Goal: Task Accomplishment & Management: Manage account settings

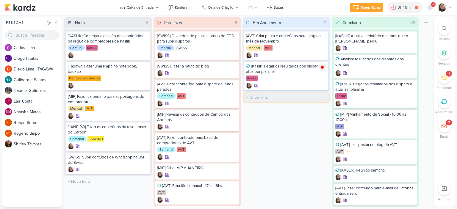
click at [265, 98] on input "text" at bounding box center [285, 97] width 85 height 9
click at [322, 66] on icon at bounding box center [321, 67] width 3 height 3
click at [289, 98] on input "text" at bounding box center [285, 97] width 85 height 9
type input "[JANEIRO] Disparo do dia 30/09"
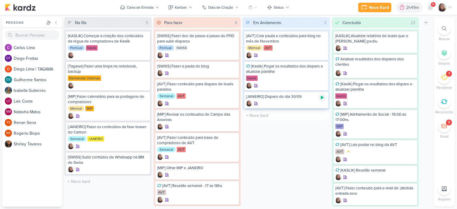
click at [322, 97] on icon at bounding box center [321, 97] width 3 height 3
click at [451, 7] on icon at bounding box center [449, 7] width 5 height 5
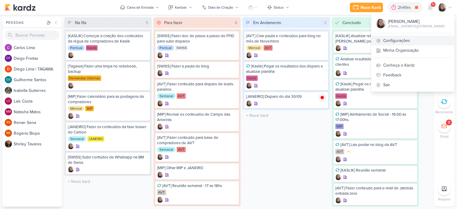
click at [400, 41] on link "Configurações" at bounding box center [412, 41] width 83 height 10
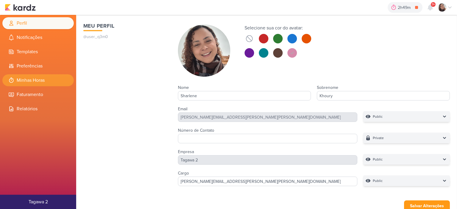
click at [41, 83] on li "Minhas Horas" at bounding box center [37, 80] width 71 height 12
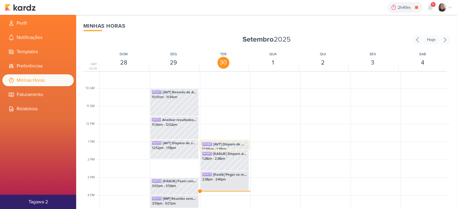
scroll to position [200, 0]
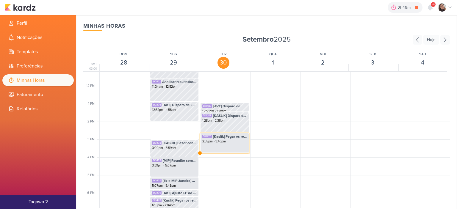
click at [216, 144] on div "SK1473 [Kaslik] Pegar os resultados dos disparo e atualizar planilha 2:38pm - 3…" at bounding box center [224, 138] width 48 height 11
select select "pm"
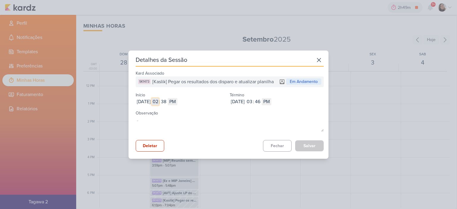
click at [159, 100] on input "02" at bounding box center [155, 101] width 7 height 7
type input "10"
click at [167, 103] on input "38" at bounding box center [163, 101] width 7 height 7
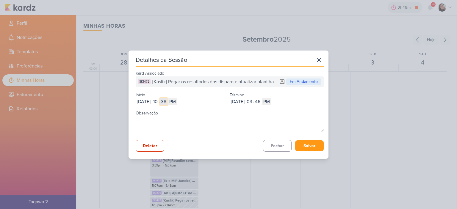
click at [167, 103] on input "38" at bounding box center [163, 101] width 7 height 7
type input "06"
click at [177, 102] on select "AM PM" at bounding box center [173, 101] width 10 height 7
select select "am"
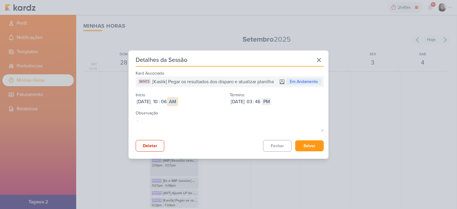
click at [177, 98] on select "AM PM" at bounding box center [173, 101] width 10 height 7
click at [253, 100] on input "03" at bounding box center [249, 101] width 7 height 7
type input "12"
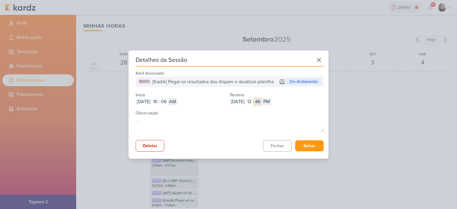
click at [261, 102] on input "46" at bounding box center [257, 101] width 7 height 7
type input "56"
click at [307, 141] on button "Salvar" at bounding box center [309, 145] width 29 height 11
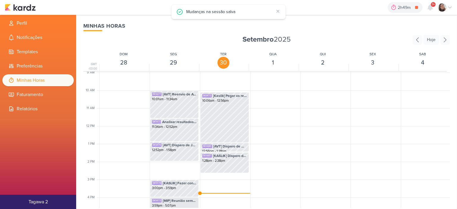
scroll to position [170, 0]
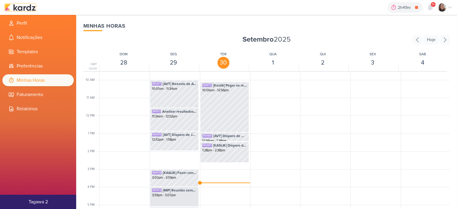
click at [30, 9] on img at bounding box center [20, 7] width 31 height 7
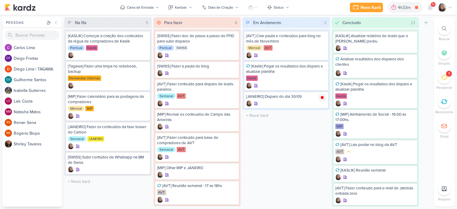
click at [451, 7] on icon at bounding box center [449, 7] width 5 height 5
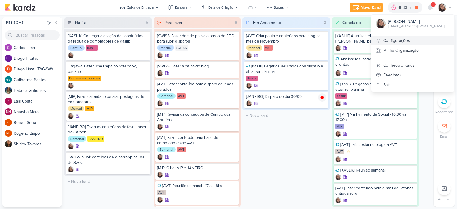
click at [402, 43] on link "Configurações" at bounding box center [412, 41] width 83 height 10
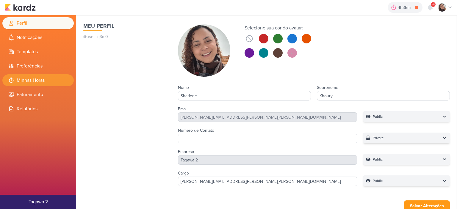
click at [32, 79] on li "Minhas Horas" at bounding box center [37, 80] width 71 height 12
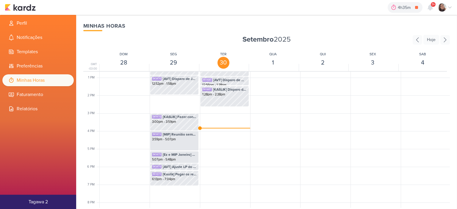
scroll to position [230, 0]
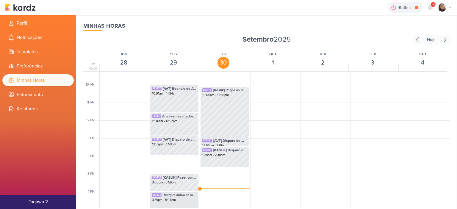
scroll to position [230, 0]
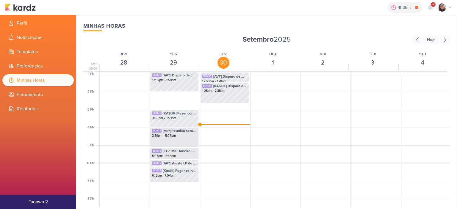
click at [208, 125] on div "SK1473 [Kaslik] Pegar os resultados dos disparo e atualizar planilha 10:06am - …" at bounding box center [224, 56] width 49 height 428
click at [24, 10] on img at bounding box center [20, 7] width 31 height 7
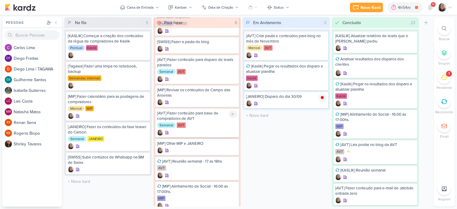
scroll to position [40, 0]
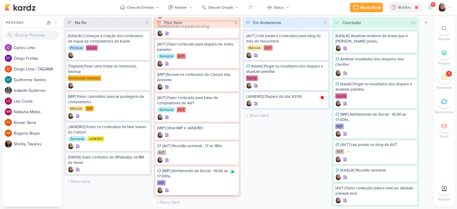
click at [233, 172] on icon at bounding box center [232, 171] width 5 height 5
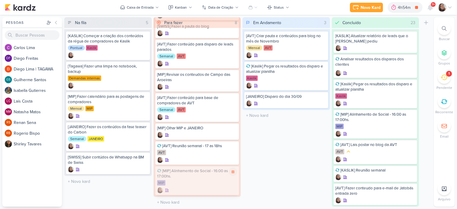
scroll to position [10, 0]
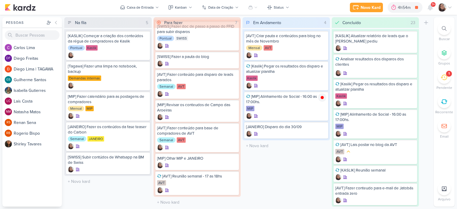
click at [450, 5] on icon at bounding box center [449, 7] width 5 height 5
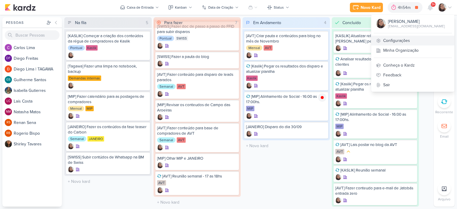
click at [394, 43] on link "Configurações" at bounding box center [412, 41] width 83 height 10
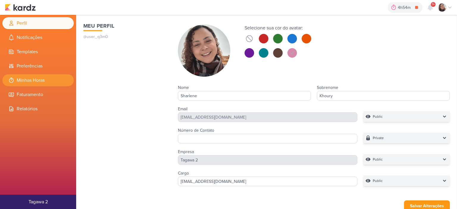
click at [36, 84] on li "Minhas Horas" at bounding box center [37, 80] width 71 height 12
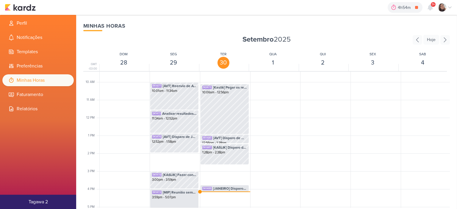
scroll to position [230, 0]
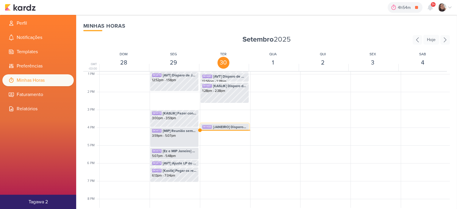
click at [229, 125] on span "[JANEIRO] Disparo do dia 30/09" at bounding box center [230, 126] width 34 height 5
select select "pm"
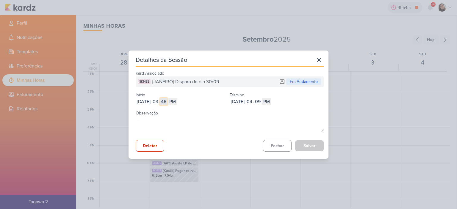
click at [167, 103] on input "46" at bounding box center [163, 101] width 7 height 7
type input "39"
click at [321, 147] on div "Detalhes da Sessão Kard Associado SK1488 [JANEIRO] Disparo do dia 30/09 Em Anda…" at bounding box center [228, 105] width 200 height 108
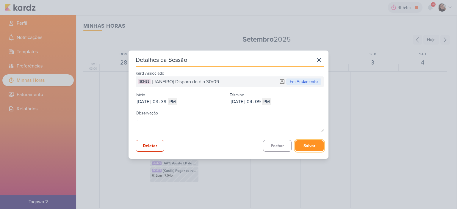
click at [318, 145] on button "Salvar" at bounding box center [309, 145] width 29 height 11
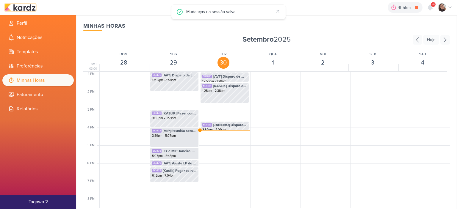
click at [29, 5] on img at bounding box center [20, 7] width 31 height 7
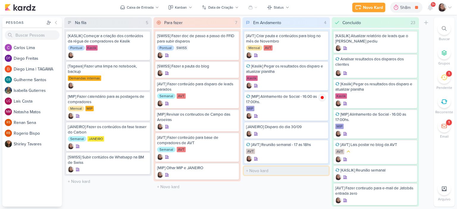
click at [274, 172] on input "text" at bounding box center [285, 170] width 85 height 9
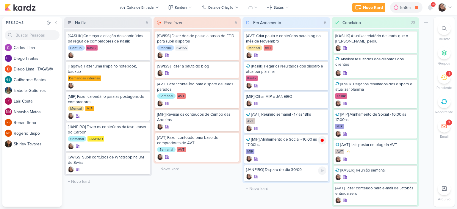
click at [323, 171] on div "[JANEIRO] Disparo do dia 30/09" at bounding box center [286, 173] width 84 height 17
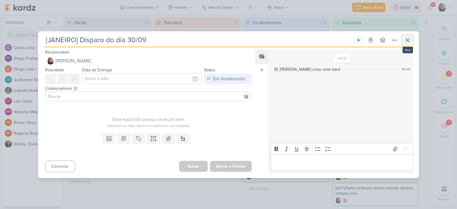
click at [408, 40] on icon at bounding box center [407, 40] width 7 height 7
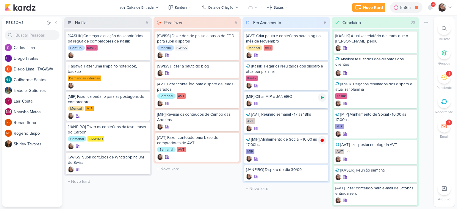
click at [322, 99] on icon at bounding box center [322, 97] width 5 height 5
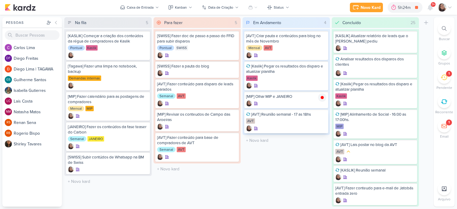
click at [321, 115] on div "[AVT] Reunião semanal - 17 as 18hs" at bounding box center [286, 114] width 80 height 5
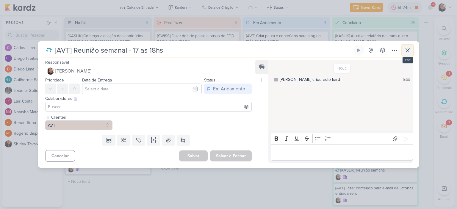
click at [409, 50] on icon at bounding box center [407, 50] width 7 height 7
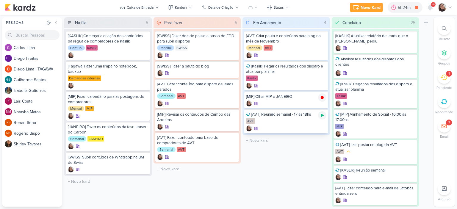
click at [320, 114] on icon at bounding box center [321, 115] width 3 height 3
click at [452, 7] on div "Novo Kard Ctrl + k 5h24m [AVT] Reunião semanal - 17 as 18hs 0h0m Hoje 5h24m Sem…" at bounding box center [228, 7] width 457 height 15
click at [450, 7] on icon at bounding box center [449, 7] width 5 height 5
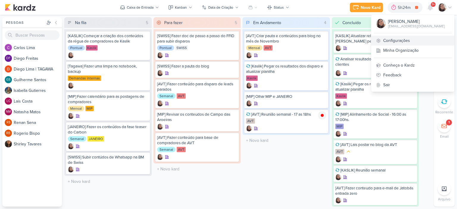
click at [417, 41] on link "Configurações" at bounding box center [412, 41] width 83 height 10
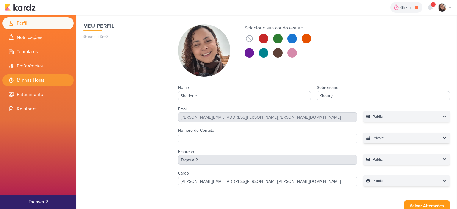
click at [29, 83] on li "Minhas Horas" at bounding box center [37, 80] width 71 height 12
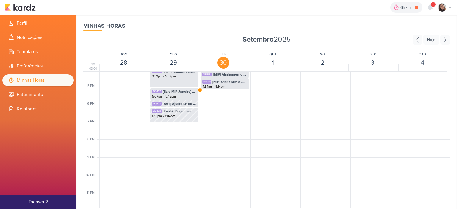
scroll to position [259, 0]
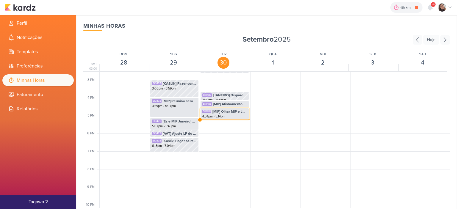
click at [224, 114] on span "[MIP] Olhar MIP e JANEIRO" at bounding box center [229, 111] width 34 height 5
select select "pm"
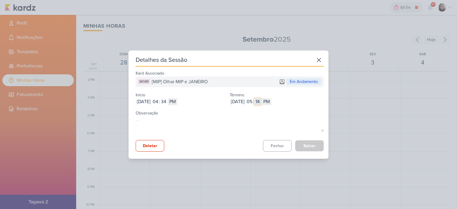
click at [261, 102] on input "14" at bounding box center [257, 101] width 7 height 7
type input "00"
click at [302, 145] on button "Salvar" at bounding box center [309, 145] width 29 height 11
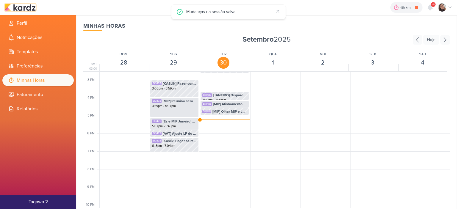
click at [23, 7] on img at bounding box center [20, 7] width 31 height 7
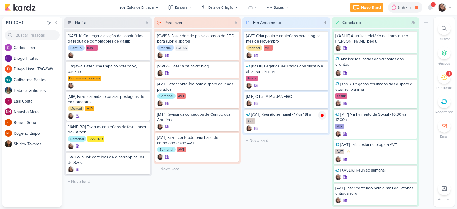
click at [449, 7] on icon at bounding box center [449, 7] width 5 height 5
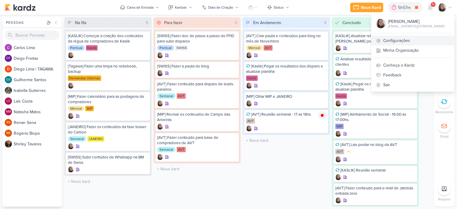
click at [410, 43] on link "Configurações" at bounding box center [412, 41] width 83 height 10
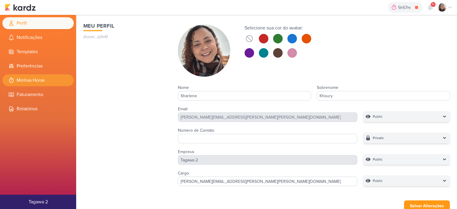
click at [32, 80] on li "Minhas Horas" at bounding box center [37, 80] width 71 height 12
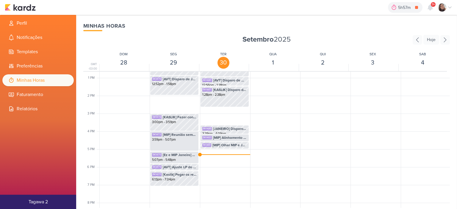
scroll to position [230, 0]
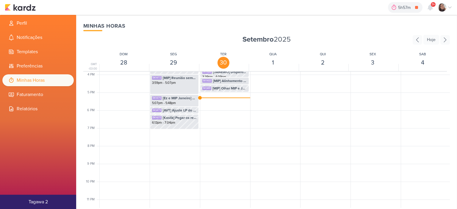
scroll to position [289, 0]
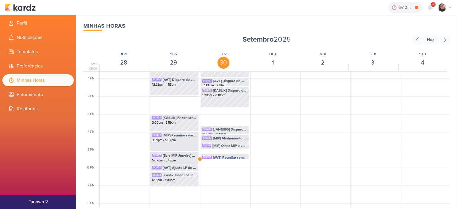
scroll to position [230, 0]
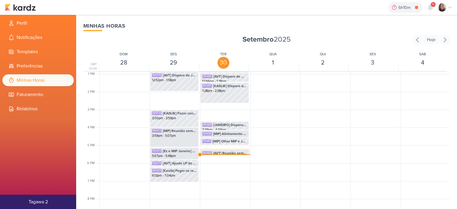
click at [241, 153] on span "[AVT] Reunião semanal - 17 as 18hs" at bounding box center [230, 152] width 34 height 5
select select "pm"
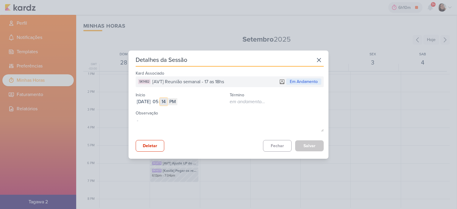
click at [167, 102] on input "14" at bounding box center [163, 101] width 7 height 7
type input "00"
click at [316, 148] on button "Salvar" at bounding box center [309, 145] width 29 height 11
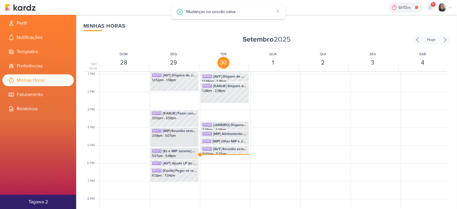
click at [30, 12] on div "6h10m [AVT] Reunião semanal - 17 as 18hs 0h0m Hoje 6h10m Semana 0h0m Mês 0h0m N…" at bounding box center [228, 7] width 447 height 15
click at [29, 8] on img at bounding box center [20, 7] width 31 height 7
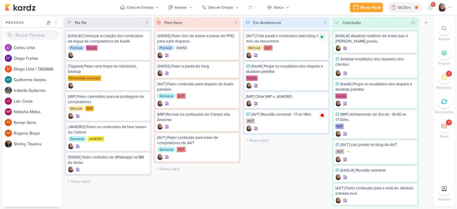
click at [321, 38] on icon at bounding box center [321, 36] width 3 height 3
